Goal: Task Accomplishment & Management: Use online tool/utility

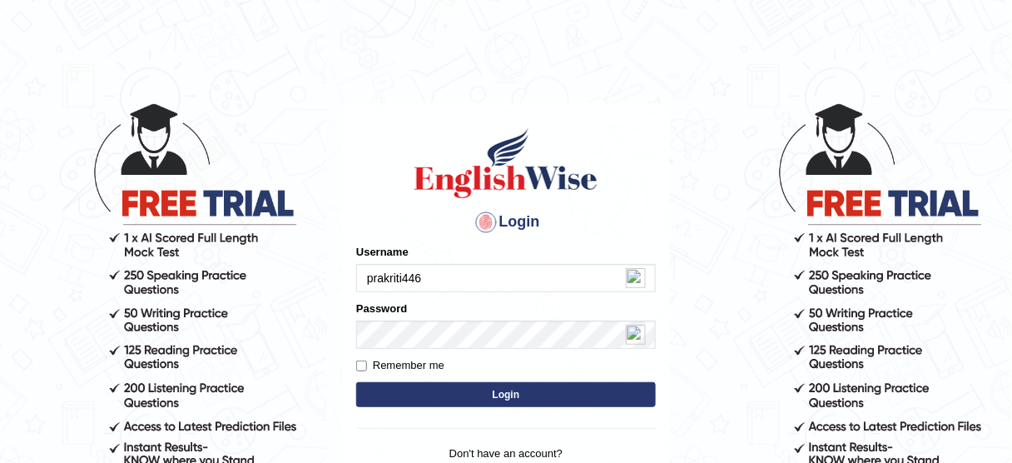
type input "prakriti446"
click at [386, 389] on button "Login" at bounding box center [506, 394] width 300 height 25
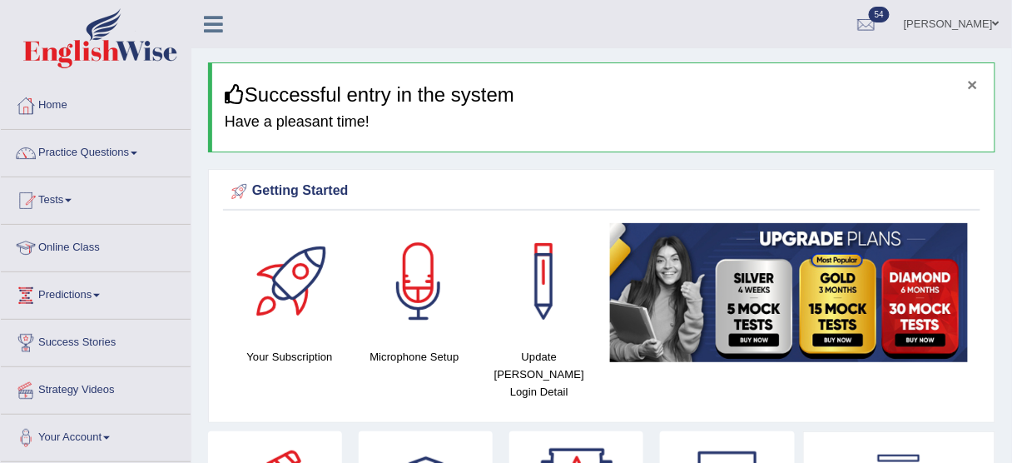
click at [970, 78] on button "×" at bounding box center [973, 84] width 10 height 17
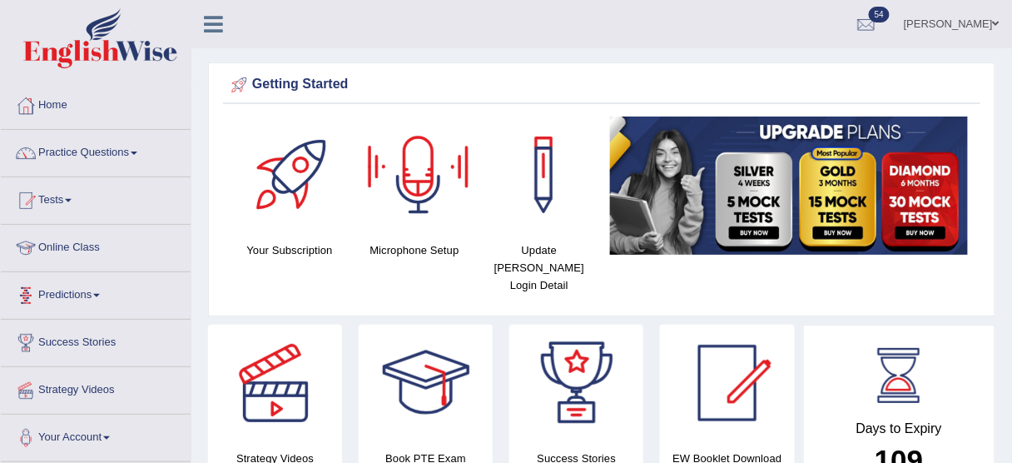
click at [92, 248] on link "Online Class" at bounding box center [96, 246] width 190 height 42
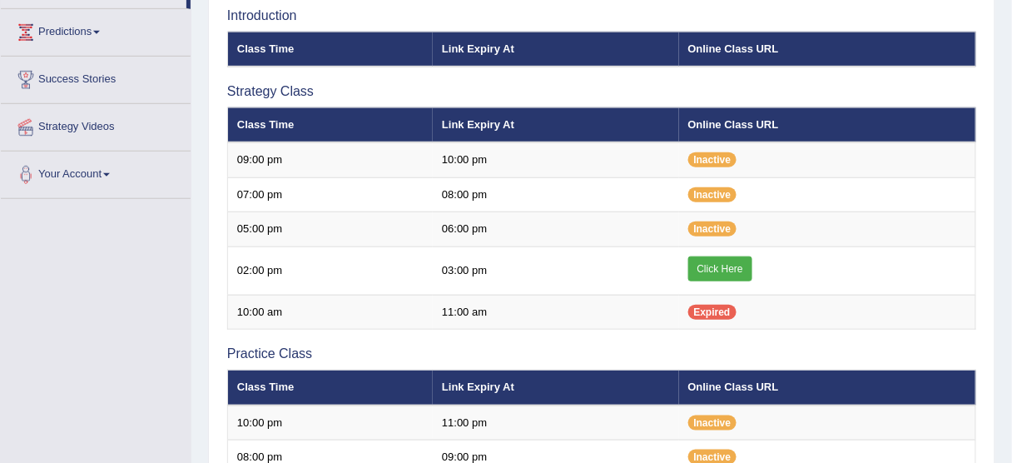
scroll to position [266, 0]
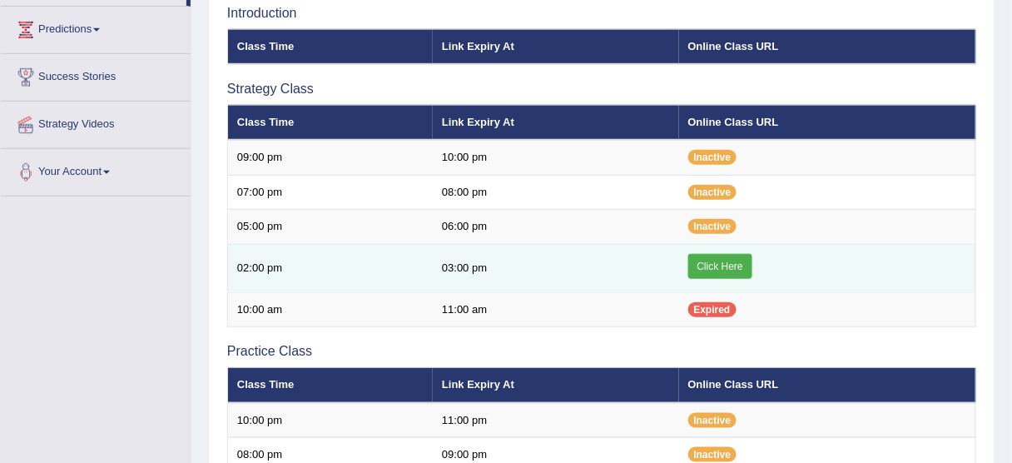
click at [732, 266] on link "Click Here" at bounding box center [720, 266] width 64 height 25
